Goal: Task Accomplishment & Management: Complete application form

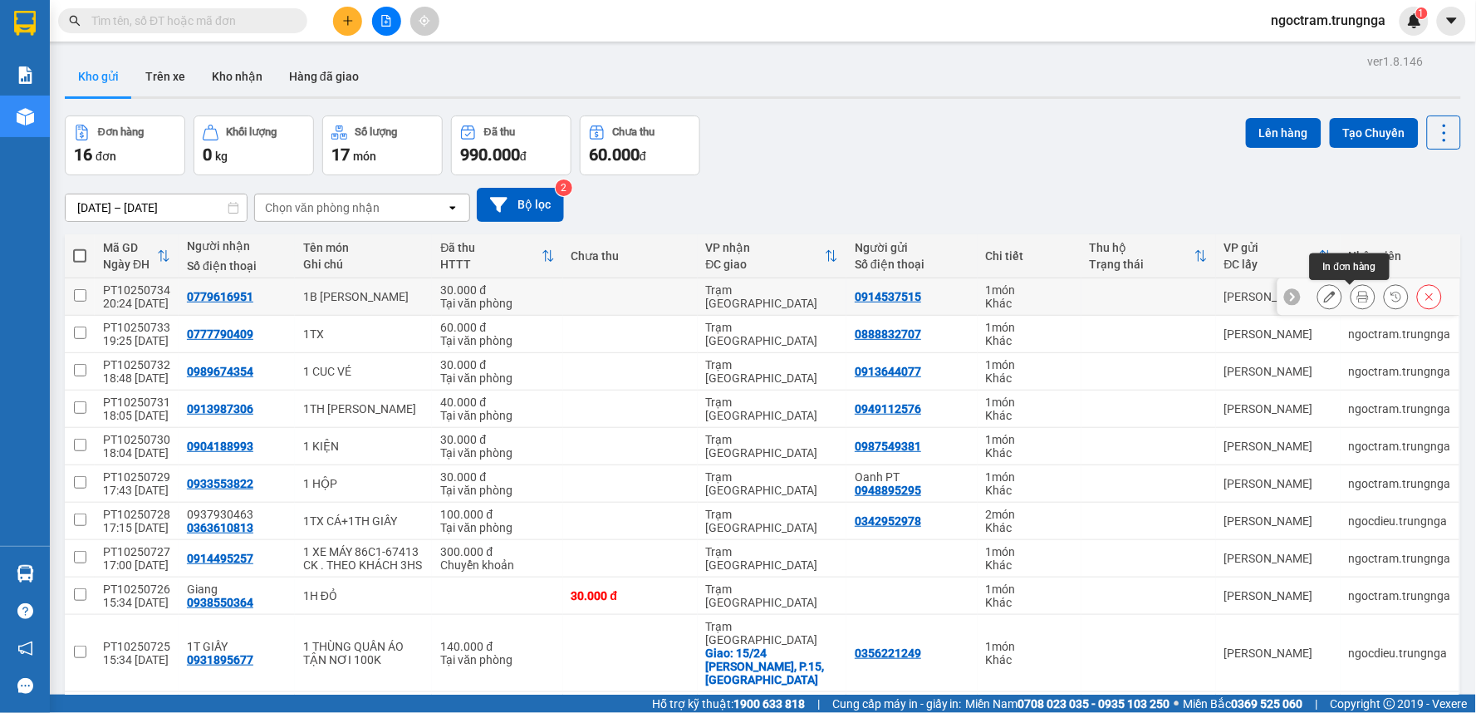
click at [1351, 297] on button at bounding box center [1362, 296] width 23 height 29
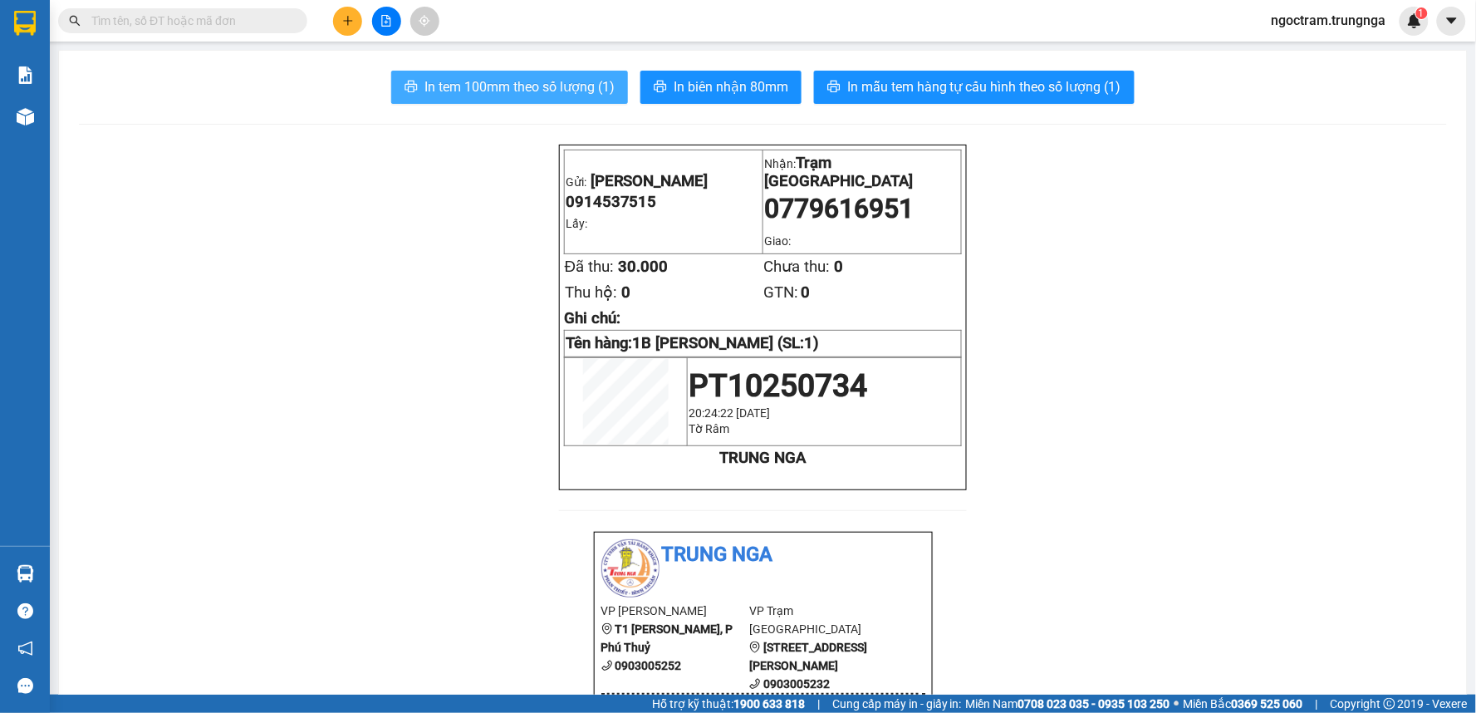
click at [536, 94] on span "In tem 100mm theo số lượng (1)" at bounding box center [519, 86] width 190 height 21
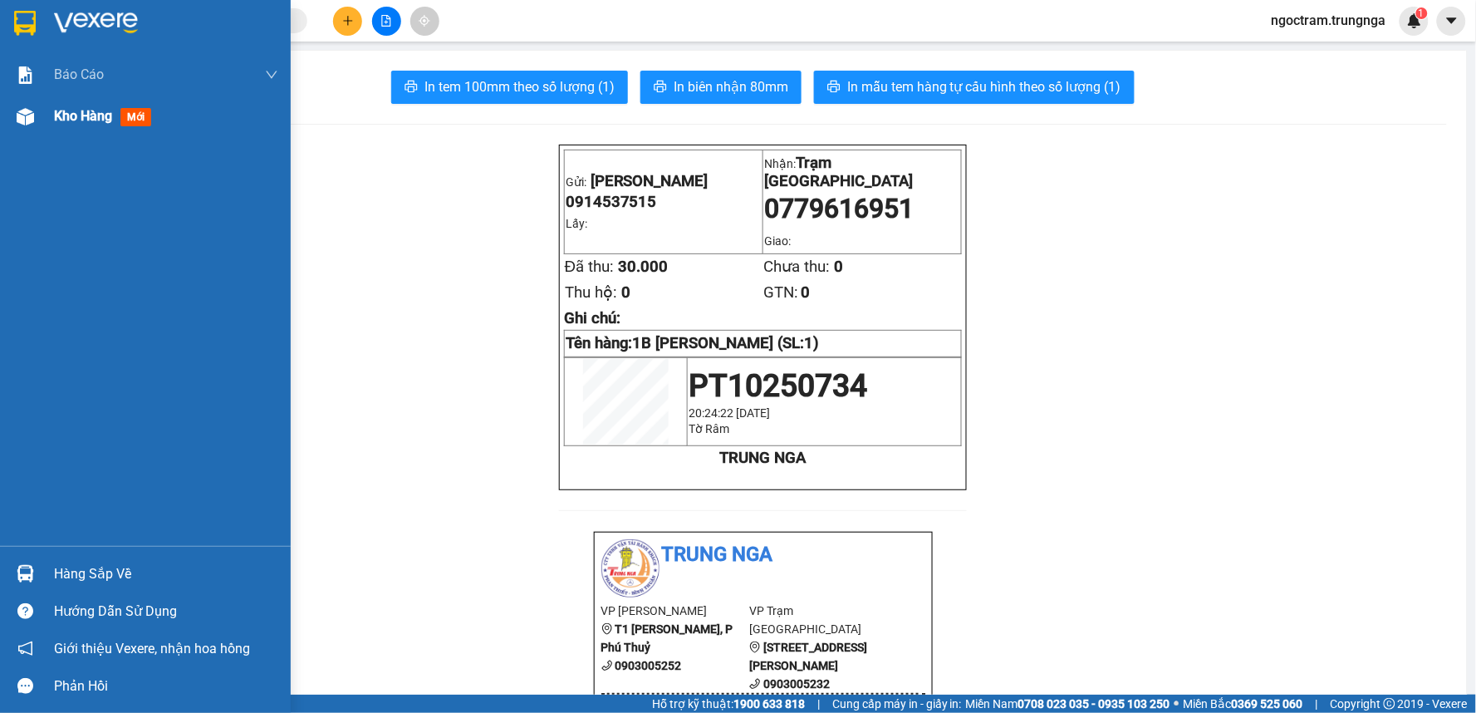
click at [69, 117] on span "Kho hàng" at bounding box center [83, 116] width 58 height 16
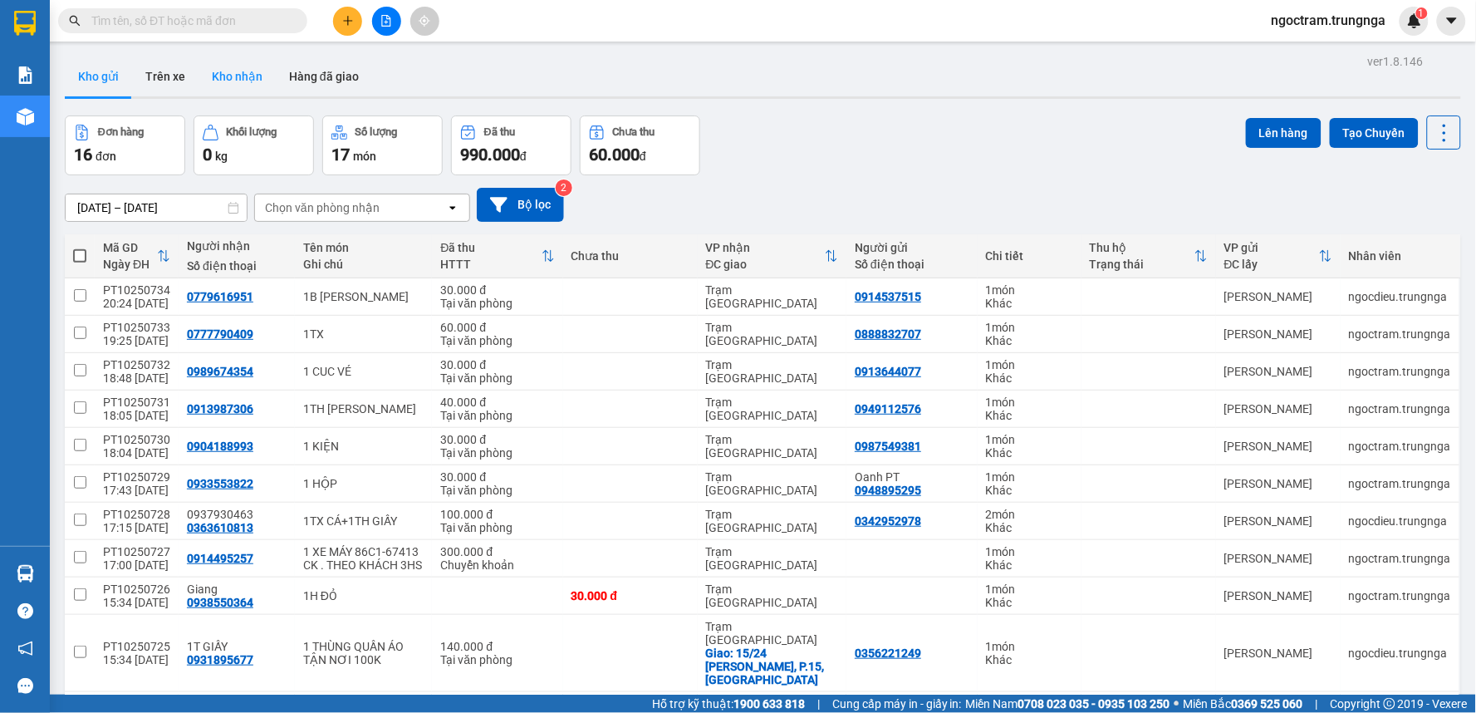
click at [235, 67] on button "Kho nhận" at bounding box center [237, 76] width 77 height 40
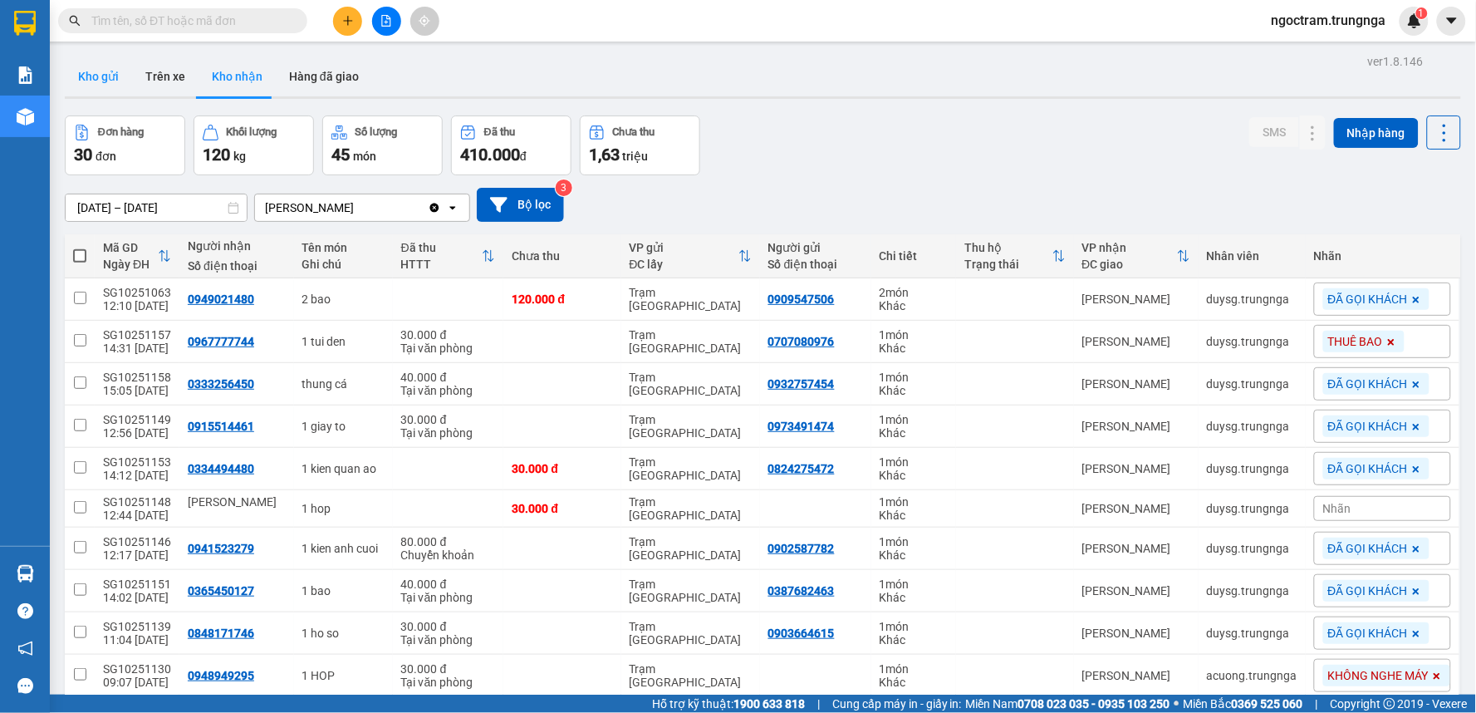
click at [113, 76] on button "Kho gửi" at bounding box center [98, 76] width 67 height 40
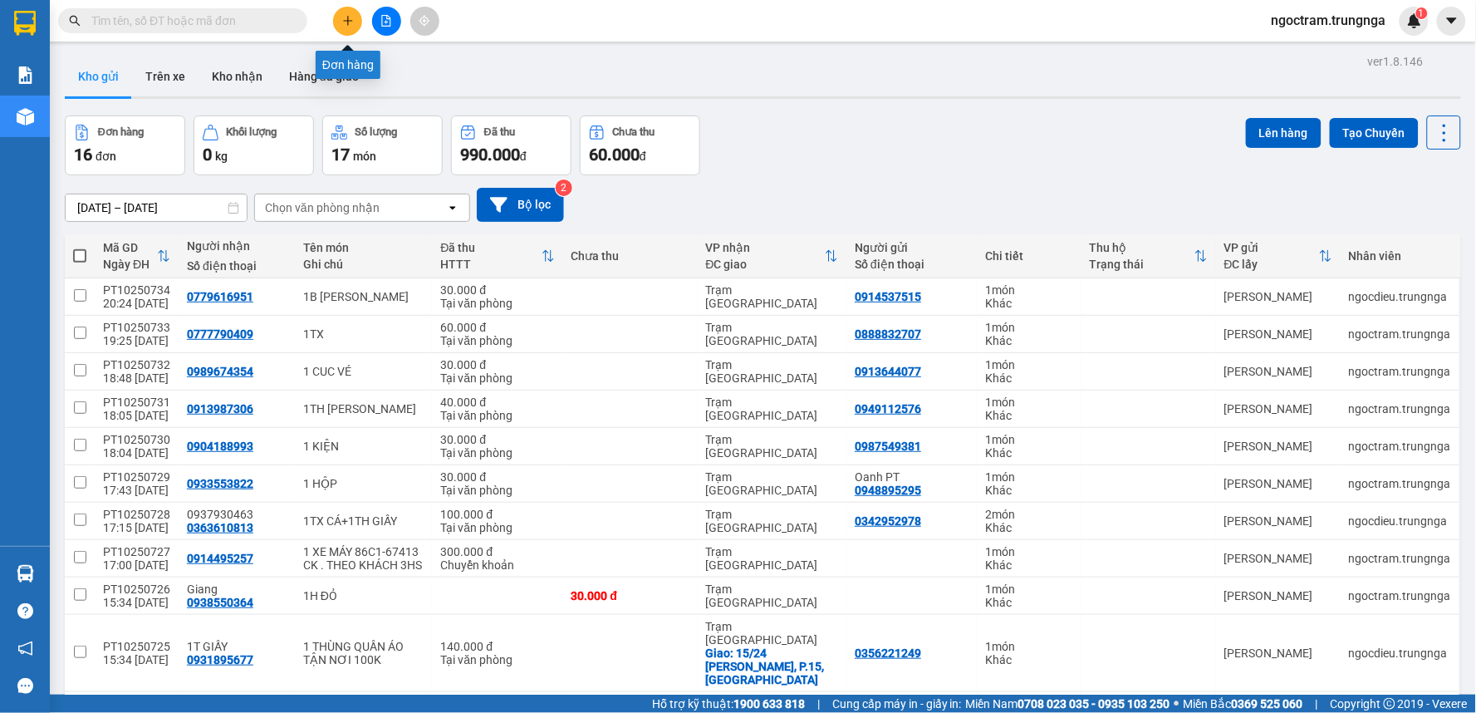
click at [345, 22] on icon "plus" at bounding box center [348, 21] width 12 height 12
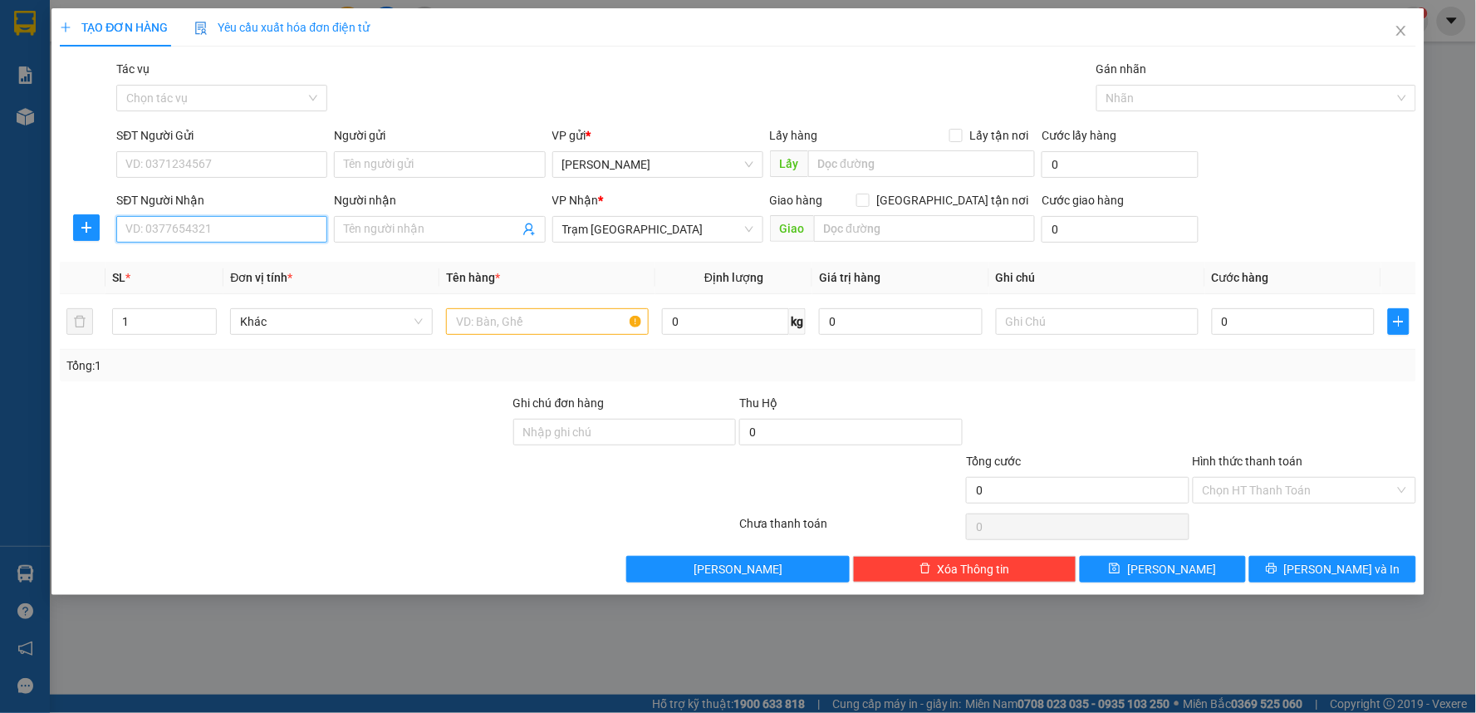
click at [191, 228] on input "SĐT Người Nhận" at bounding box center [221, 229] width 211 height 27
type input "0825976303"
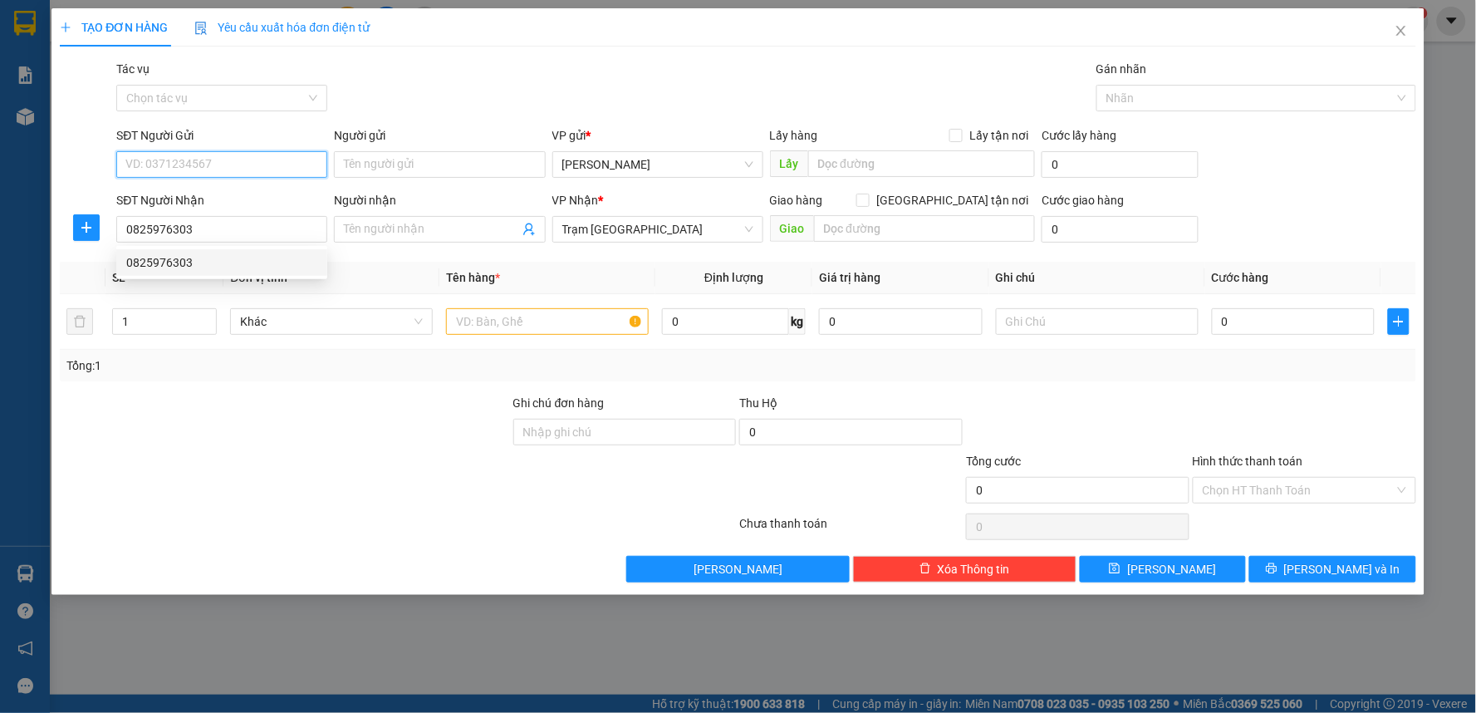
click at [156, 168] on input "SĐT Người Gửi" at bounding box center [221, 164] width 211 height 27
click at [186, 206] on div "0919961618" at bounding box center [221, 198] width 191 height 18
type input "0919961618"
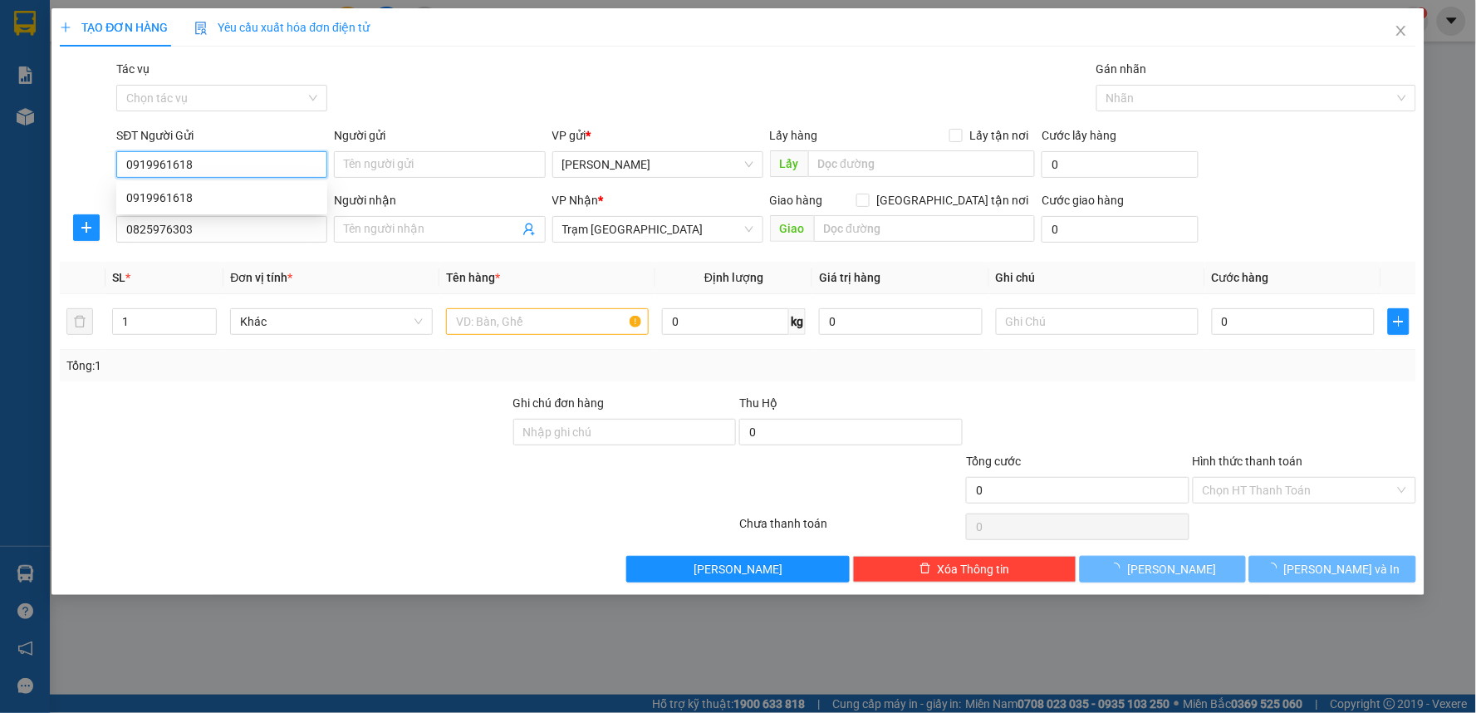
type input "30.000"
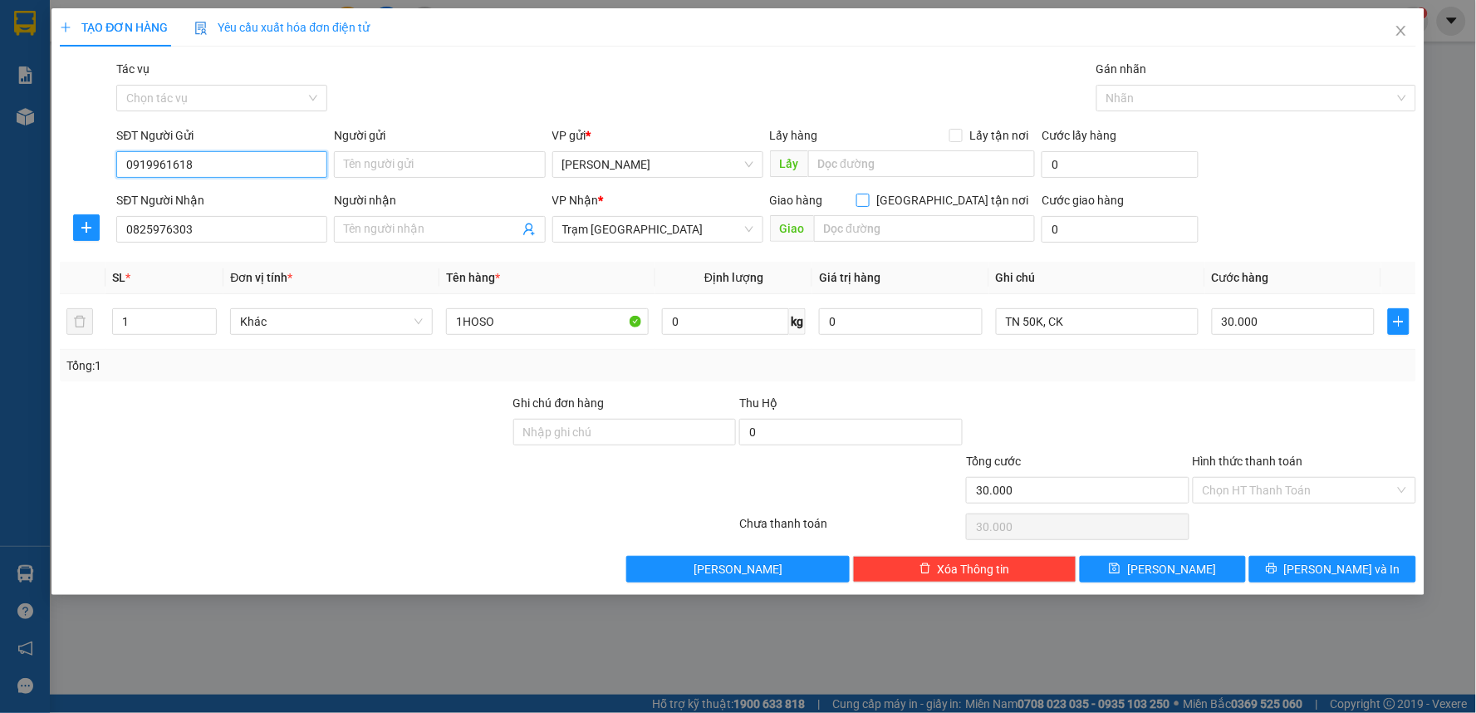
type input "0919961618"
click at [868, 202] on input "[GEOGRAPHIC_DATA] tận nơi" at bounding box center [862, 200] width 12 height 12
checkbox input "true"
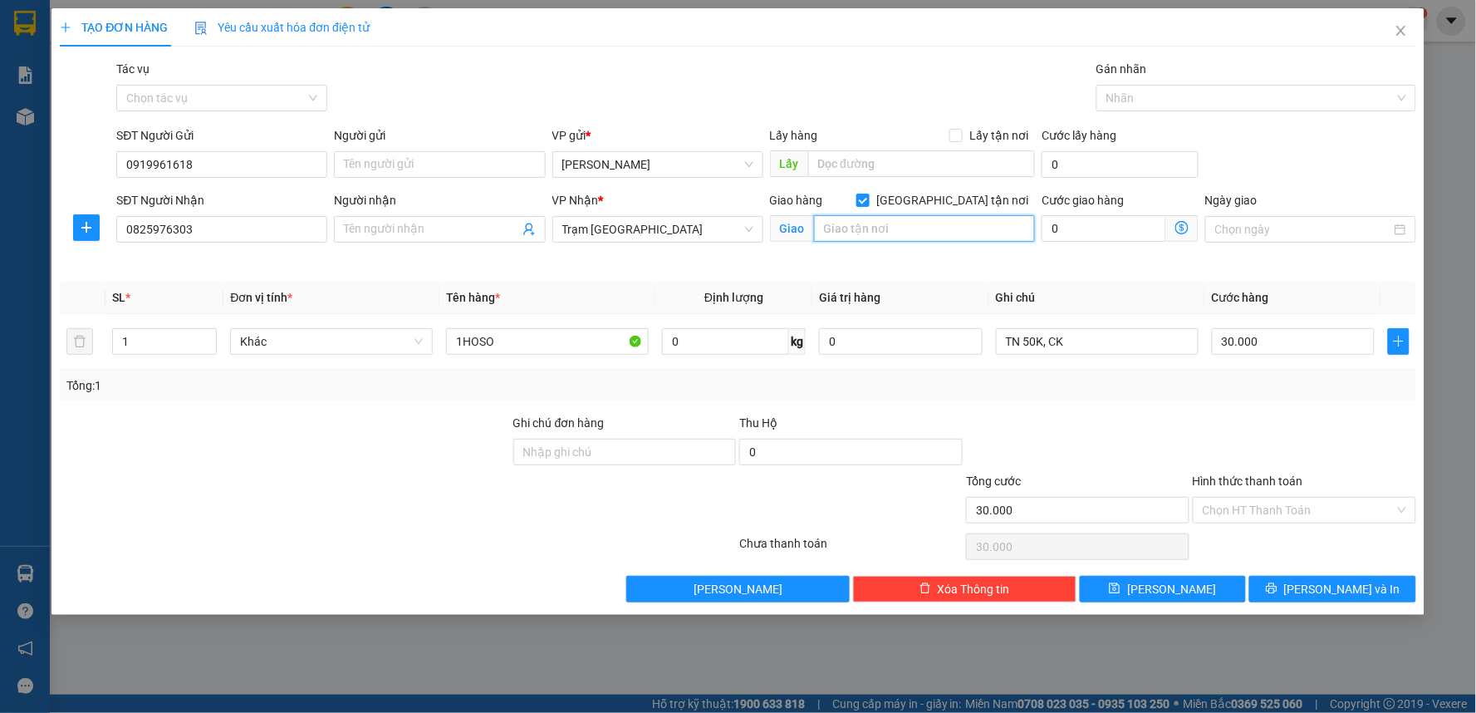
click at [895, 234] on input "text" at bounding box center [925, 228] width 222 height 27
click at [935, 226] on input "45 HOÀNG SA , DDAKAO. [GEOGRAPHIC_DATA]" at bounding box center [925, 228] width 222 height 27
type input "45 HOÀNG SA , [GEOGRAPHIC_DATA]. [GEOGRAPHIC_DATA]"
click at [1081, 233] on input "0" at bounding box center [1104, 228] width 125 height 27
type input "30.005"
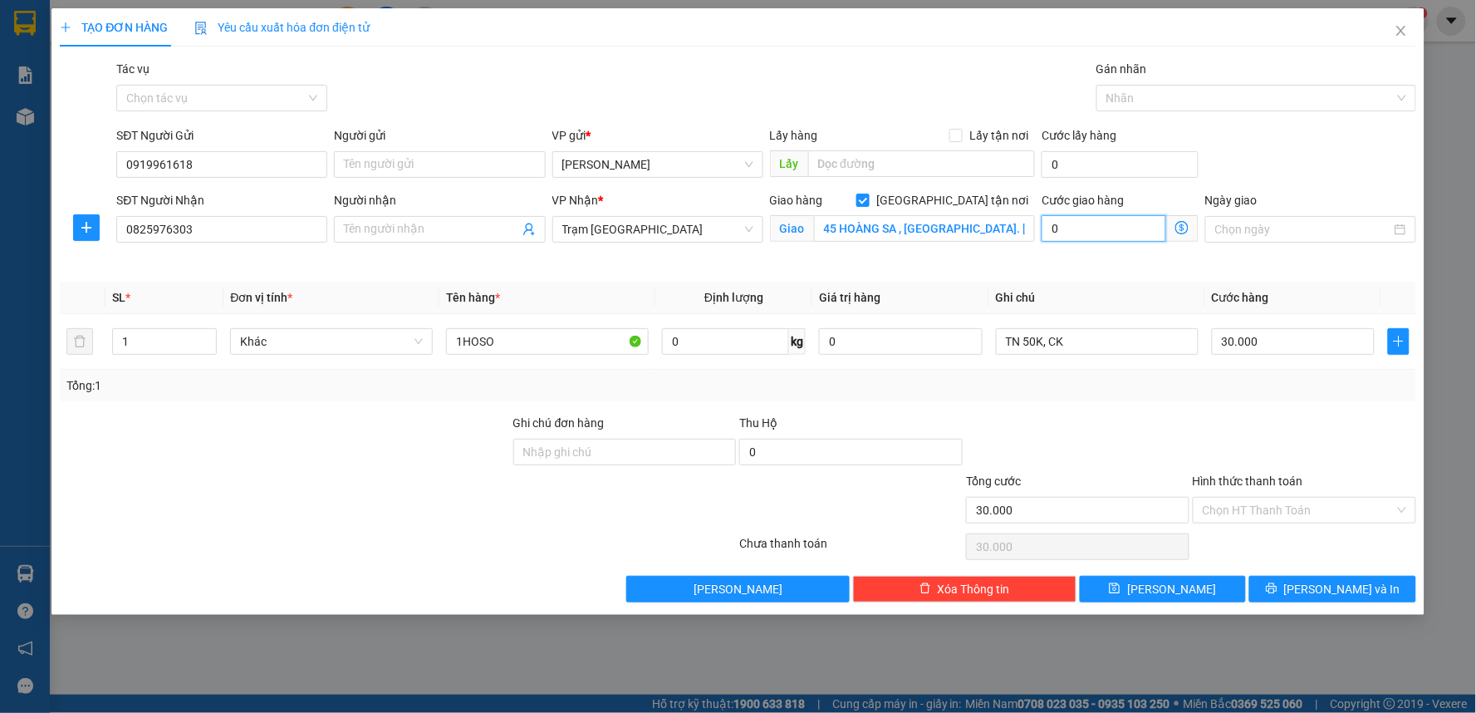
type input "30.005"
type input "5"
type input "30.050"
type input "50"
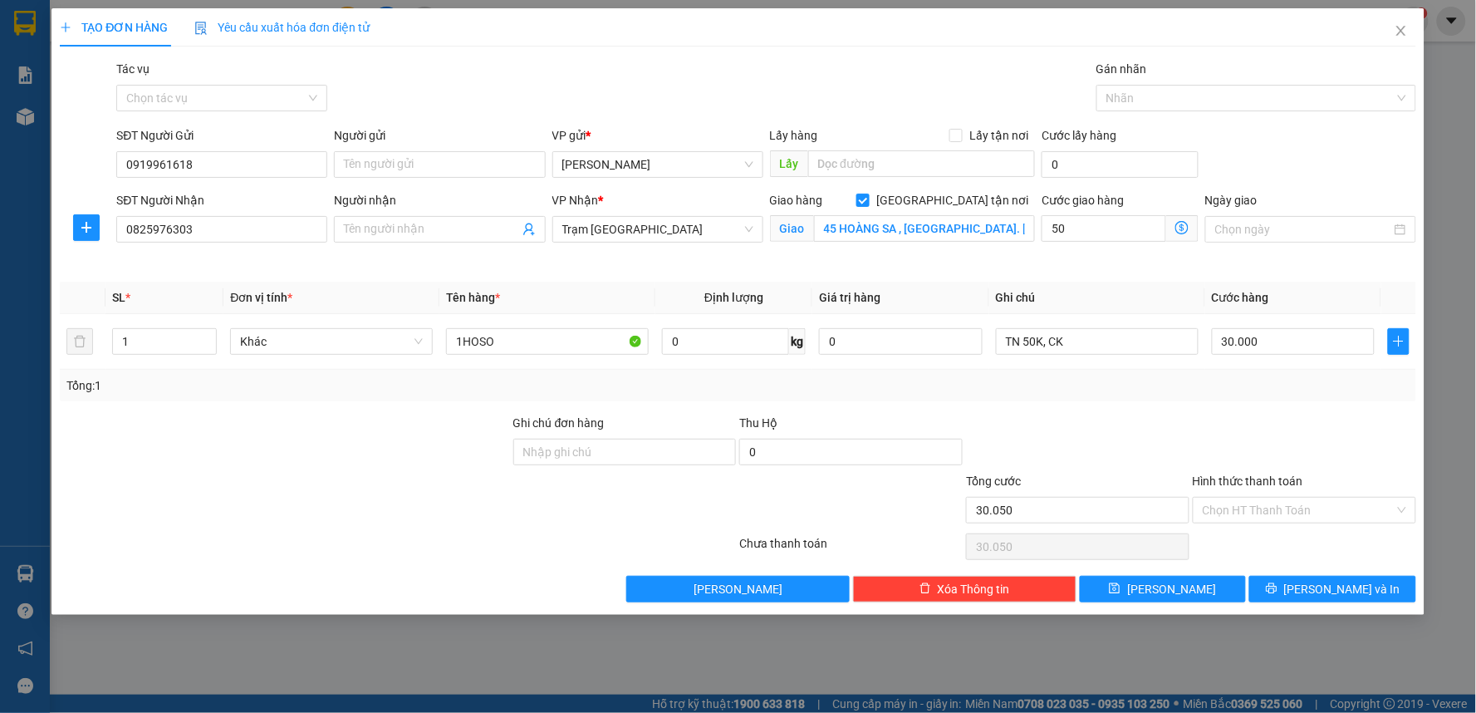
type input "80.000"
type input "50.000"
click at [1167, 405] on div "Transit Pickup Surcharge Ids Transit Deliver Surcharge Ids Transit Deliver Surc…" at bounding box center [738, 331] width 1356 height 542
drag, startPoint x: 1248, startPoint y: 502, endPoint x: 1248, endPoint y: 517, distance: 15.8
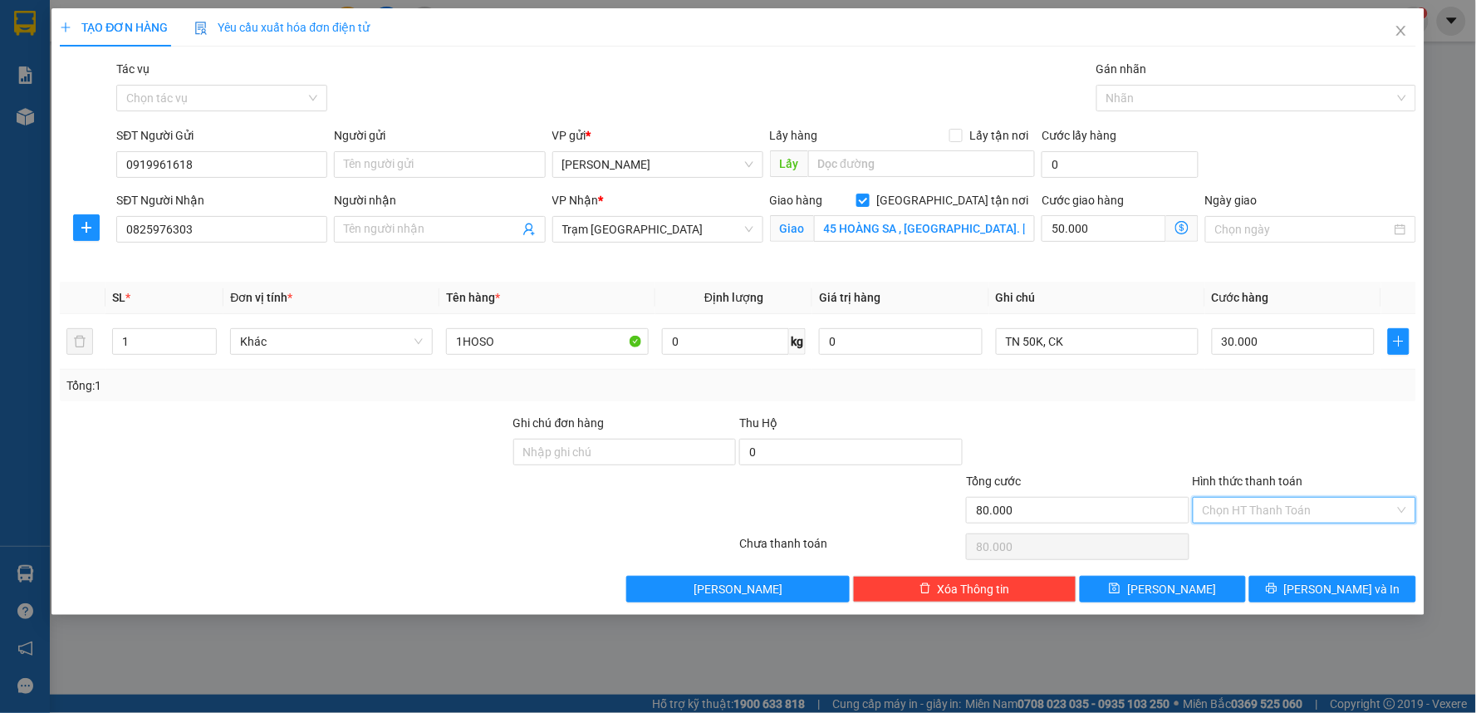
click at [1248, 502] on input "Hình thức thanh toán" at bounding box center [1299, 510] width 192 height 25
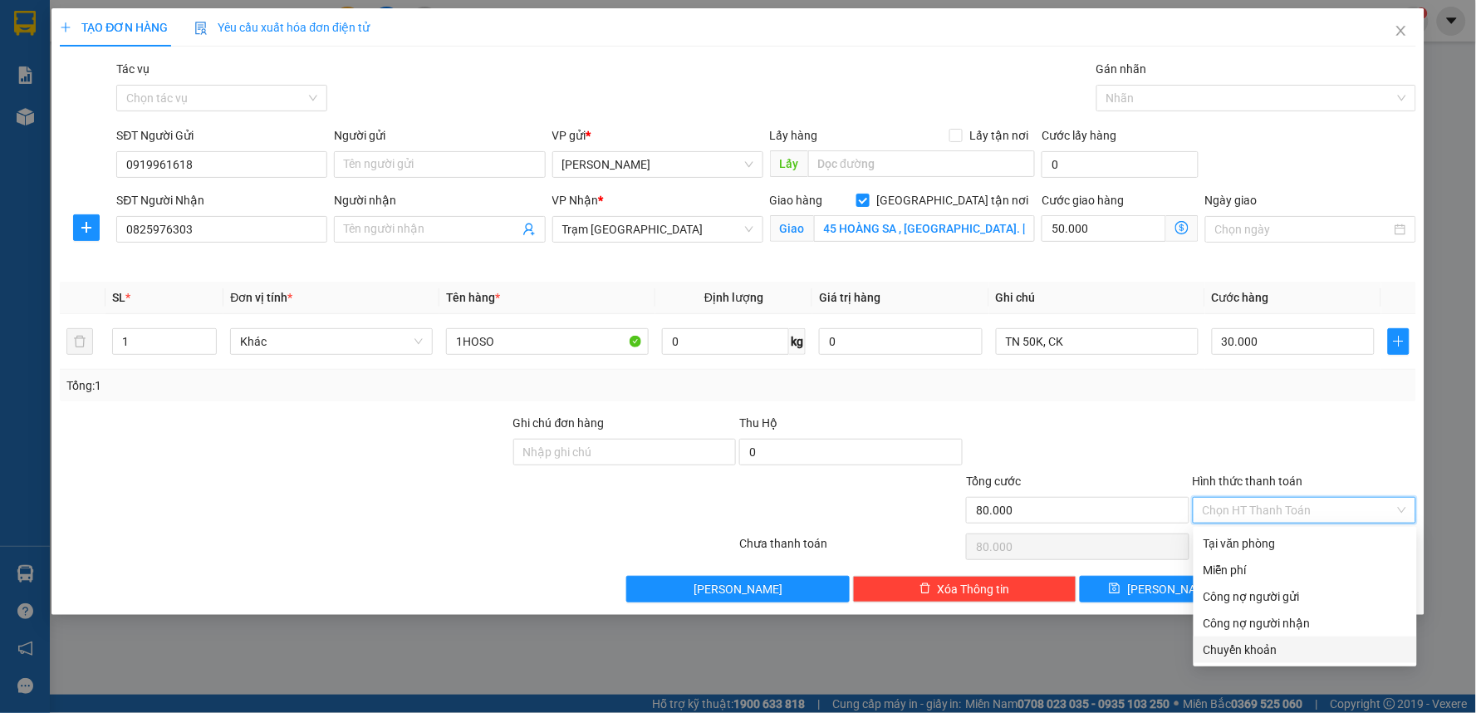
click at [1238, 648] on div "Chuyển khoản" at bounding box center [1306, 649] width 204 height 18
type input "0"
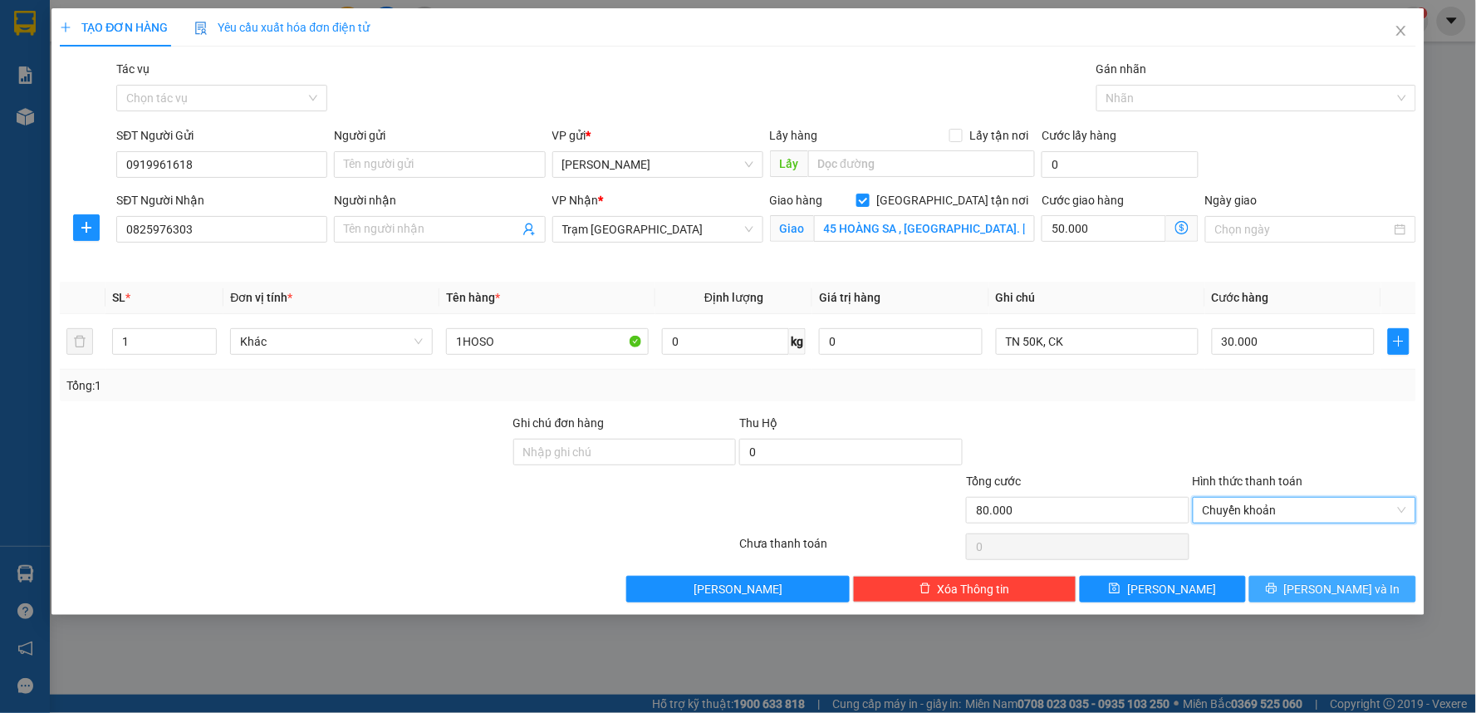
click at [1278, 591] on icon "printer" at bounding box center [1272, 588] width 12 height 12
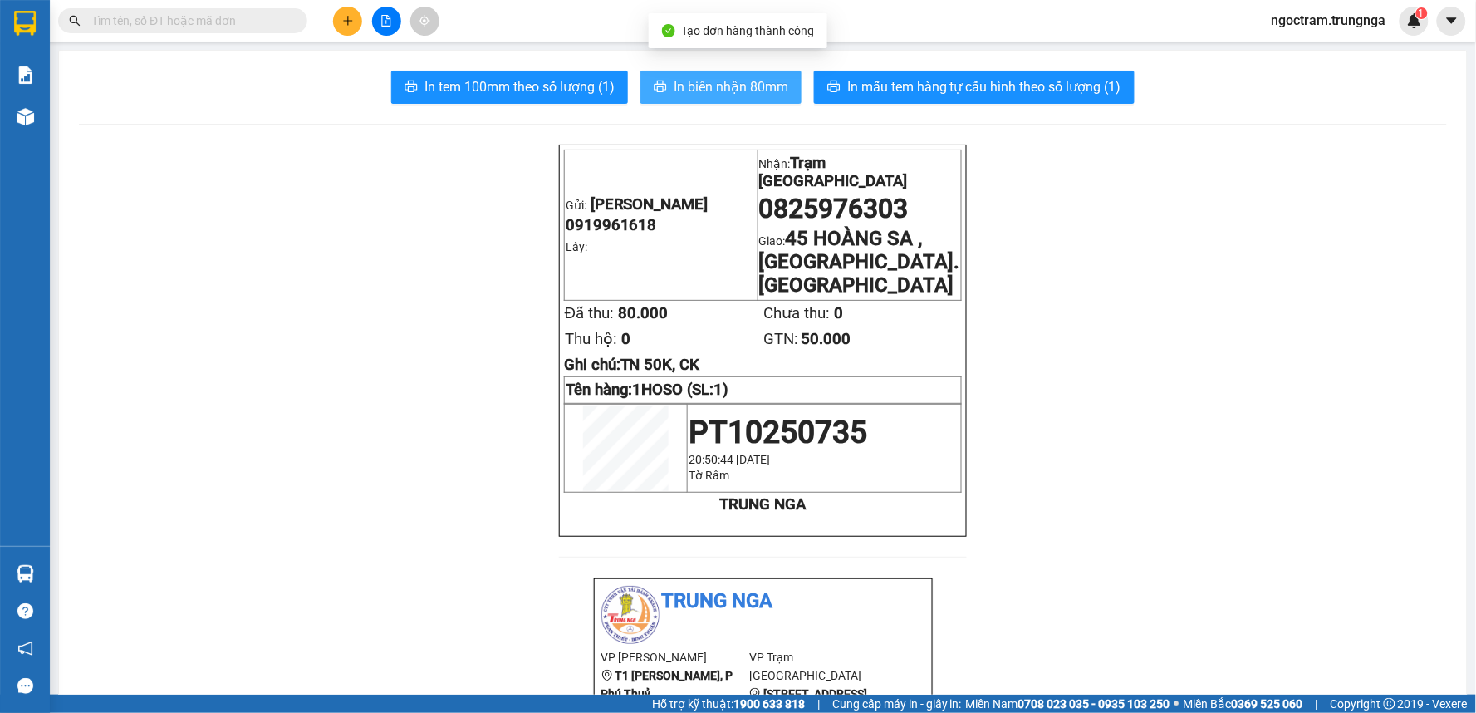
click at [734, 71] on button "In biên nhận 80mm" at bounding box center [720, 87] width 161 height 33
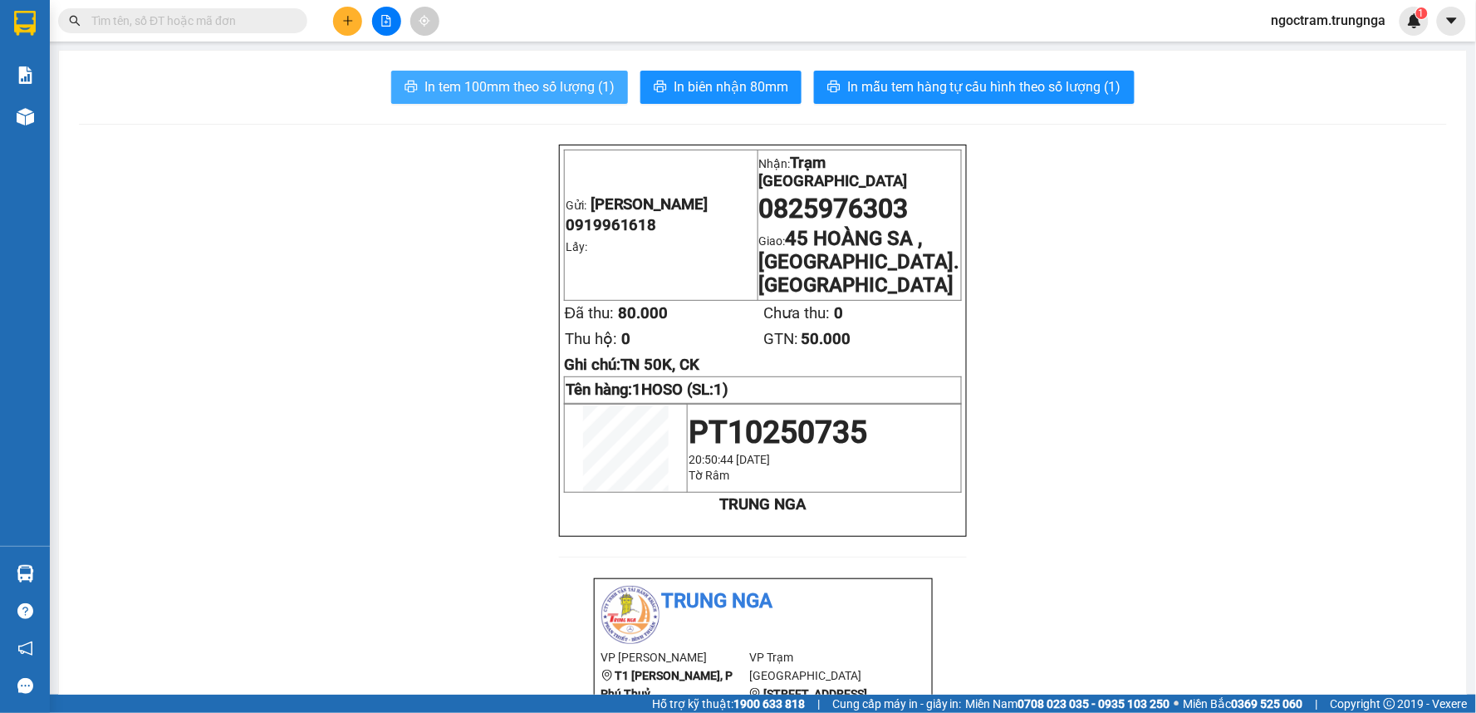
click at [502, 83] on span "In tem 100mm theo số lượng (1)" at bounding box center [519, 86] width 190 height 21
